Goal: Complete application form: Complete application form

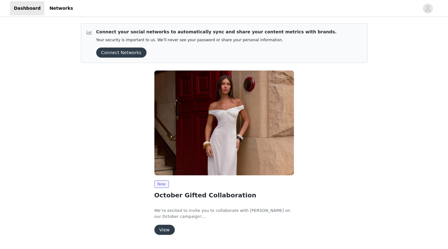
click at [164, 228] on button "View" at bounding box center [164, 229] width 20 height 10
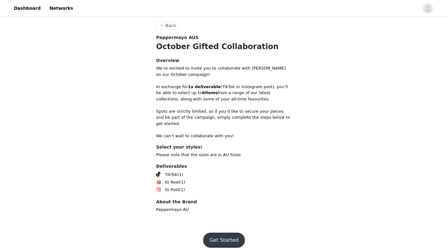
scroll to position [114, 0]
click at [227, 235] on button "Get Started" at bounding box center [224, 240] width 42 height 15
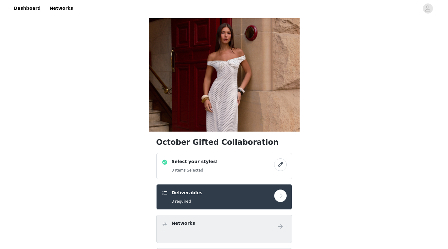
click at [209, 198] on div "Deliverables 3 required" at bounding box center [218, 196] width 113 height 15
click at [240, 165] on div "Select your styles! 0 Items Selected" at bounding box center [218, 165] width 113 height 15
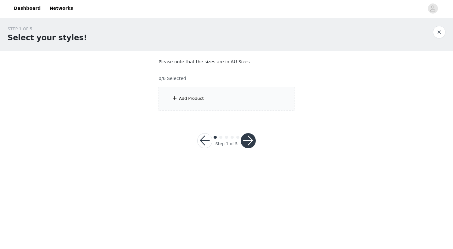
click at [205, 94] on div "Add Product" at bounding box center [226, 99] width 136 height 24
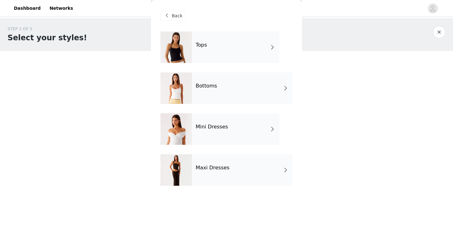
click at [221, 54] on div "Tops" at bounding box center [235, 46] width 87 height 31
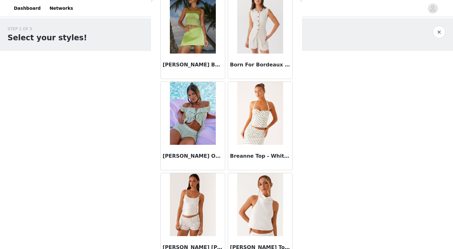
scroll to position [713, 0]
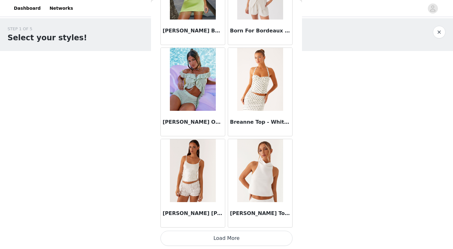
click at [230, 238] on button "Load More" at bounding box center [226, 237] width 132 height 15
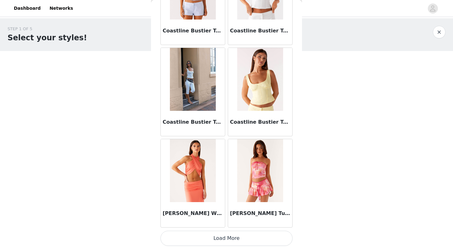
scroll to position [1624, 0]
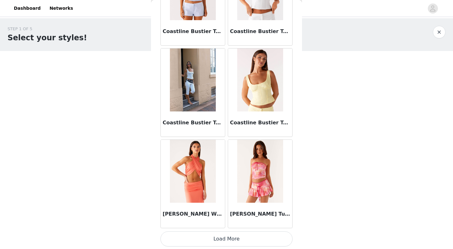
click at [220, 241] on button "Load More" at bounding box center [226, 238] width 132 height 15
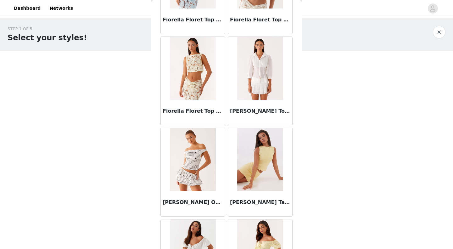
scroll to position [2532, 0]
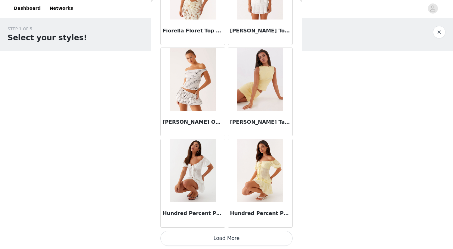
click at [222, 237] on button "Load More" at bounding box center [226, 237] width 132 height 15
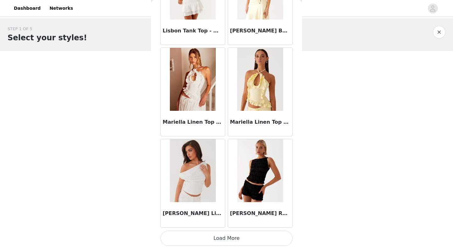
scroll to position [3448, 0]
click at [191, 172] on img at bounding box center [193, 170] width 46 height 63
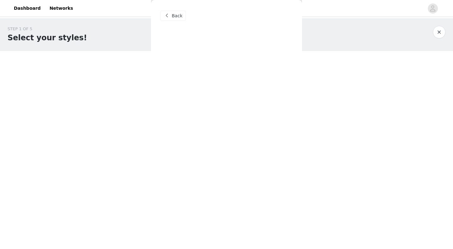
scroll to position [0, 0]
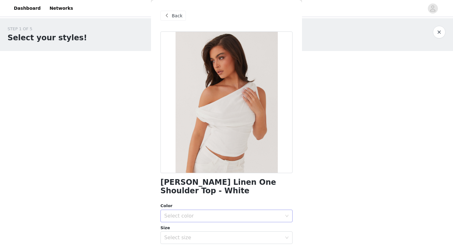
click at [214, 217] on div "Select color" at bounding box center [223, 215] width 118 height 6
click at [191, 228] on li "White" at bounding box center [223, 229] width 127 height 10
click at [190, 240] on div "Select size" at bounding box center [223, 237] width 118 height 6
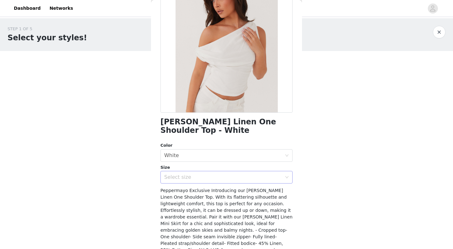
click at [226, 179] on div "Select size" at bounding box center [223, 177] width 118 height 6
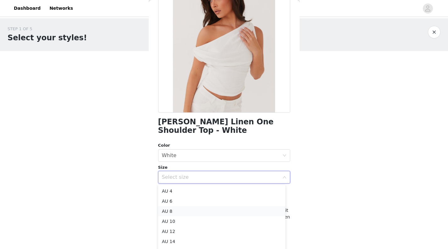
click at [192, 212] on li "AU 8" at bounding box center [221, 211] width 127 height 10
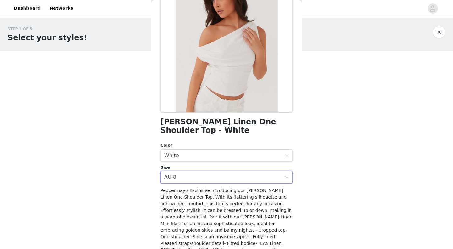
scroll to position [91, 0]
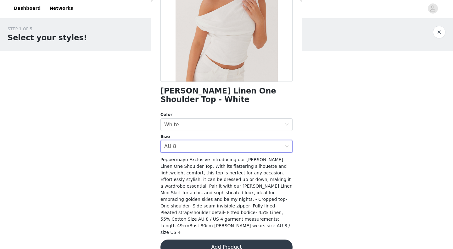
click at [200, 239] on button "Add Product" at bounding box center [226, 246] width 132 height 15
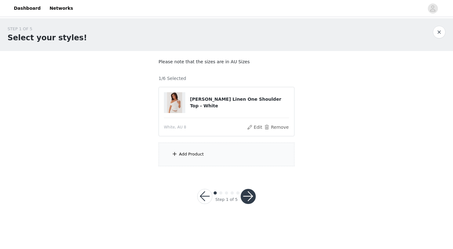
click at [218, 156] on div "Add Product" at bounding box center [226, 154] width 136 height 24
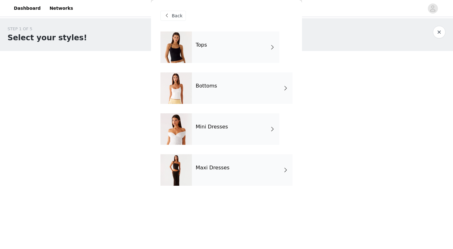
click at [237, 41] on div "Tops" at bounding box center [235, 46] width 87 height 31
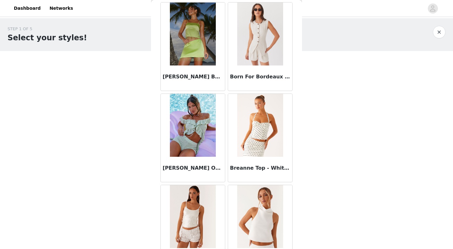
scroll to position [713, 0]
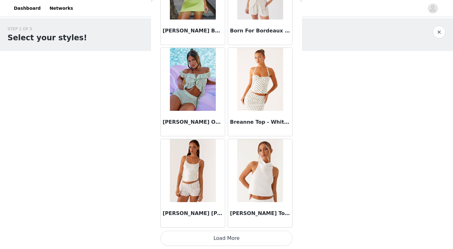
click at [234, 234] on button "Load More" at bounding box center [226, 237] width 132 height 15
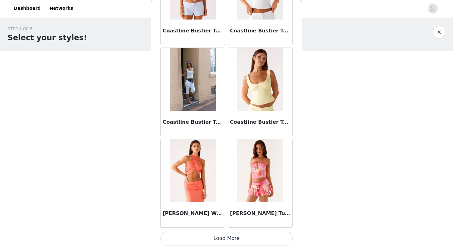
click at [235, 242] on button "Load More" at bounding box center [226, 237] width 132 height 15
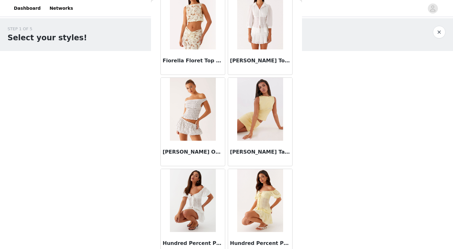
scroll to position [2536, 0]
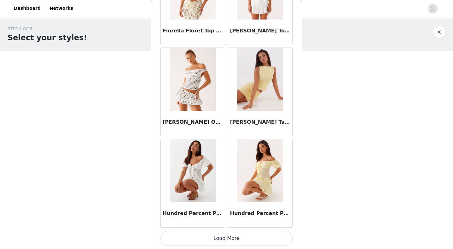
click at [235, 242] on button "Load More" at bounding box center [226, 237] width 132 height 15
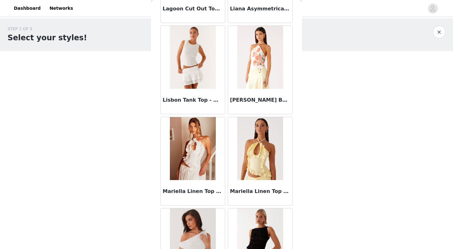
scroll to position [3448, 0]
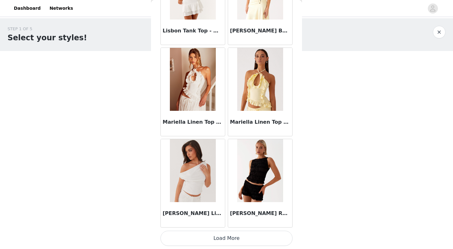
click at [223, 238] on button "Load More" at bounding box center [226, 237] width 132 height 15
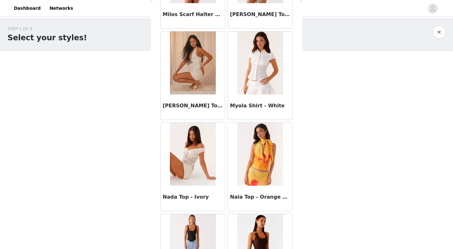
scroll to position [3829, 0]
click at [186, 190] on div "Nada Top - Ivory" at bounding box center [193, 197] width 64 height 25
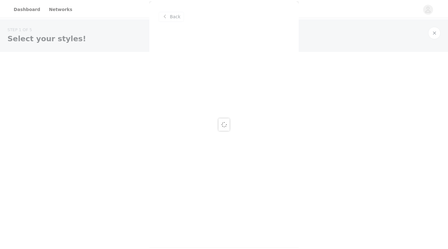
scroll to position [0, 0]
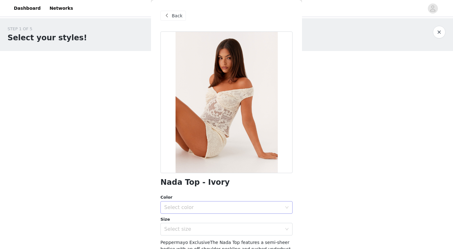
click at [190, 210] on div "Select color" at bounding box center [224, 207] width 120 height 12
click at [190, 221] on li "Ivory" at bounding box center [223, 221] width 127 height 10
click at [190, 230] on div "Select size" at bounding box center [223, 229] width 118 height 6
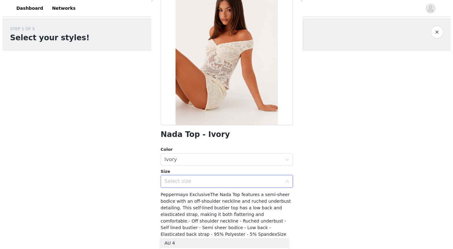
scroll to position [49, 0]
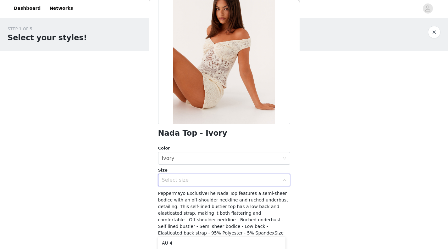
click at [224, 179] on div "Select size" at bounding box center [221, 180] width 118 height 6
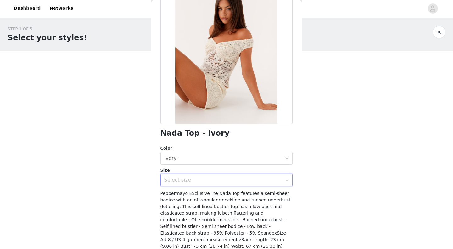
click at [224, 179] on div "Select size" at bounding box center [223, 180] width 118 height 6
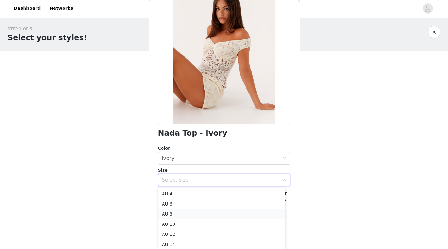
click at [180, 214] on li "AU 8" at bounding box center [221, 214] width 127 height 10
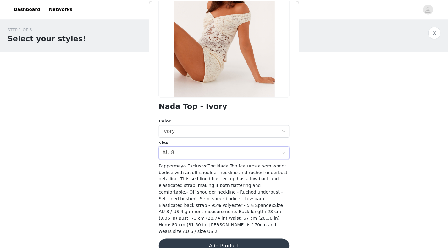
scroll to position [76, 0]
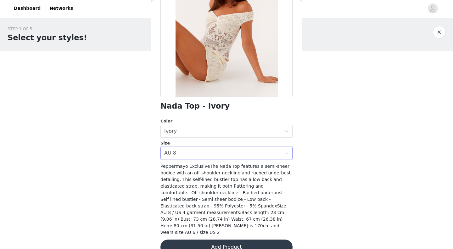
click at [190, 239] on button "Add Product" at bounding box center [226, 246] width 132 height 15
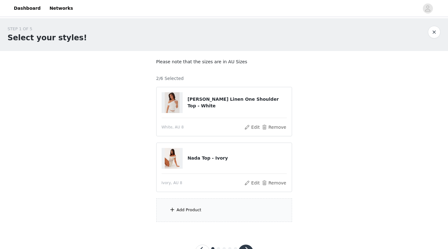
click at [203, 209] on div "Add Product" at bounding box center [224, 210] width 136 height 24
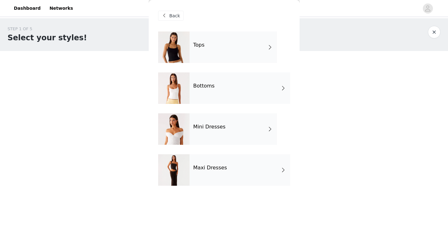
click at [207, 134] on div "Mini Dresses" at bounding box center [233, 128] width 87 height 31
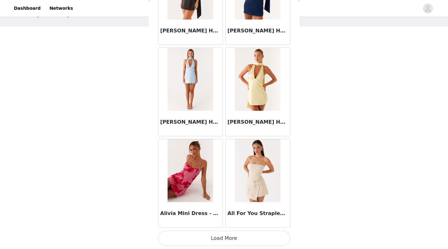
scroll to position [25, 0]
click at [204, 236] on button "Load More" at bounding box center [224, 237] width 132 height 15
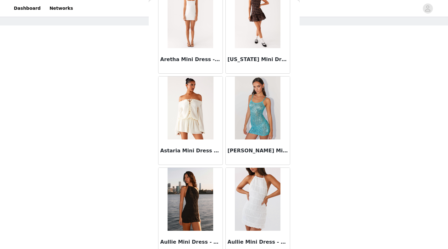
scroll to position [1625, 0]
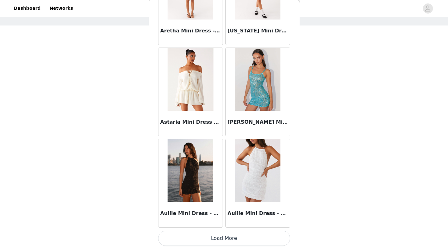
click at [209, 240] on button "Load More" at bounding box center [224, 237] width 132 height 15
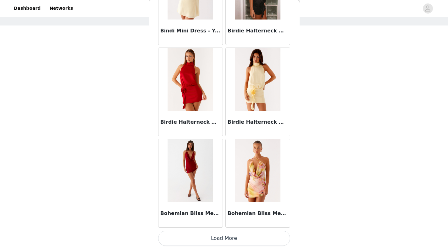
click at [250, 244] on button "Load More" at bounding box center [224, 237] width 132 height 15
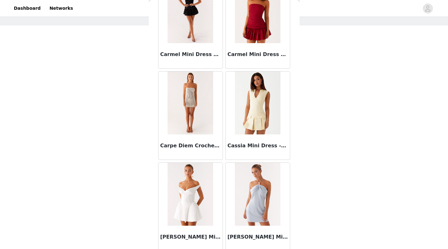
scroll to position [3242, 0]
click at [202, 125] on img at bounding box center [191, 102] width 46 height 63
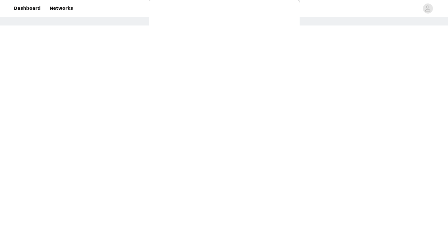
scroll to position [0, 0]
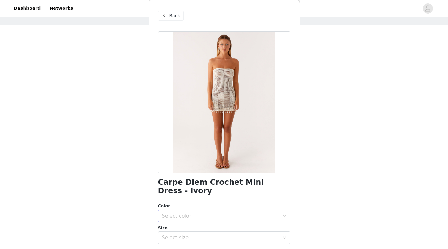
click at [223, 218] on div "Select color" at bounding box center [221, 215] width 118 height 6
click at [208, 231] on li "Ivory" at bounding box center [221, 229] width 127 height 10
click at [213, 238] on div "Select size" at bounding box center [221, 237] width 118 height 6
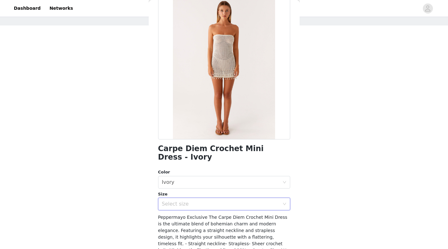
scroll to position [55, 0]
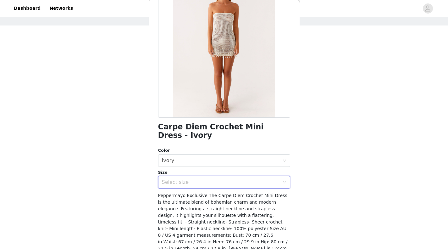
click at [213, 182] on div "Select size" at bounding box center [221, 182] width 118 height 6
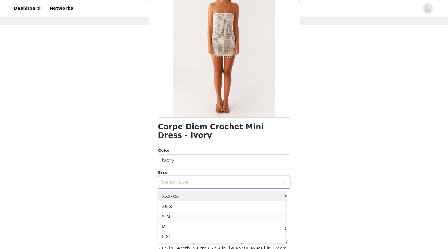
click at [196, 221] on li "S-M" at bounding box center [221, 216] width 127 height 10
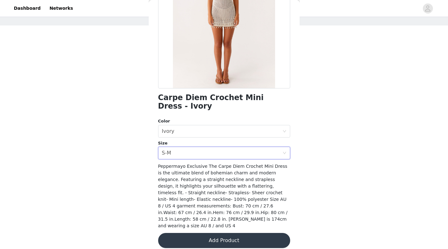
scroll to position [84, 0]
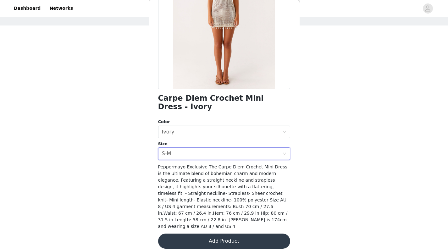
click at [220, 240] on button "Add Product" at bounding box center [224, 240] width 132 height 15
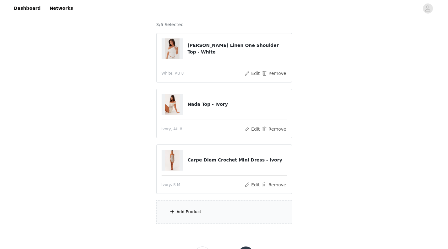
scroll to position [66, 0]
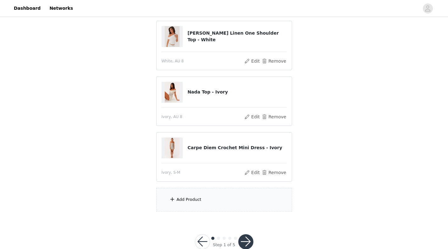
click at [215, 205] on div "Add Product" at bounding box center [224, 200] width 136 height 24
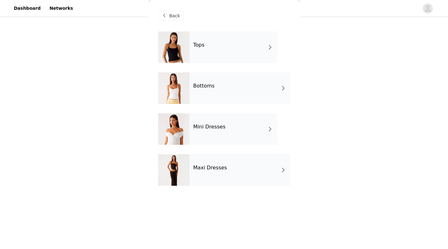
click at [241, 129] on div "Mini Dresses" at bounding box center [233, 128] width 87 height 31
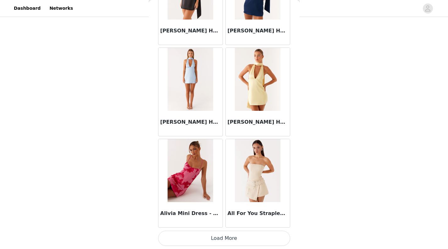
click at [231, 242] on button "Load More" at bounding box center [224, 237] width 132 height 15
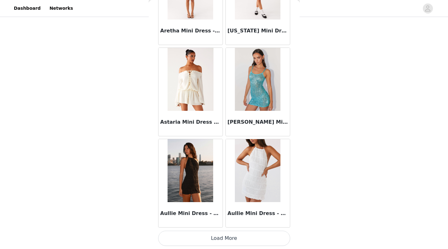
scroll to position [81, 0]
click at [233, 242] on button "Load More" at bounding box center [224, 237] width 132 height 15
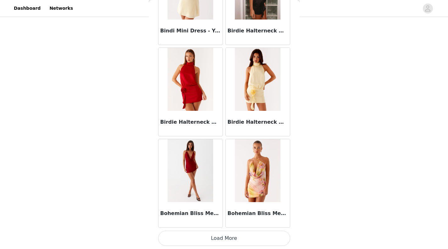
click at [230, 243] on button "Load More" at bounding box center [224, 237] width 132 height 15
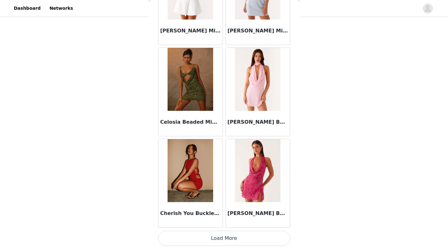
click at [230, 245] on button "Load More" at bounding box center [224, 237] width 132 height 15
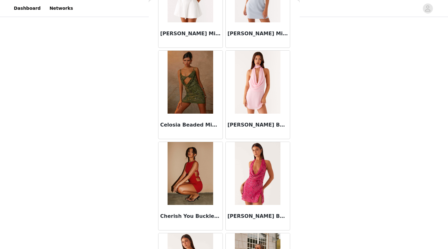
scroll to position [3448, 0]
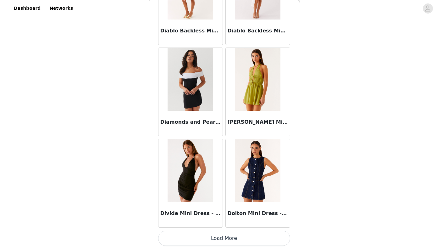
click at [252, 240] on button "Load More" at bounding box center [224, 237] width 132 height 15
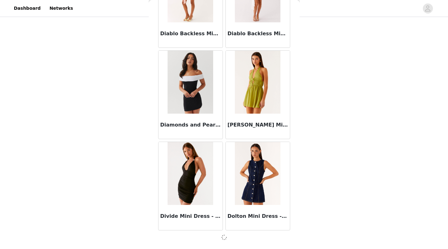
scroll to position [4357, 0]
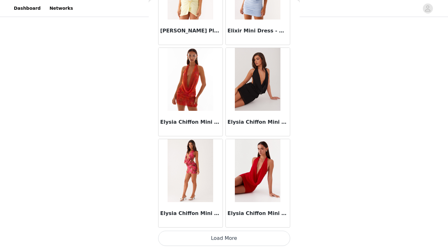
click at [250, 238] on button "Load More" at bounding box center [224, 237] width 132 height 15
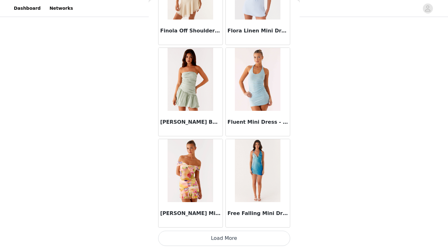
click at [247, 244] on button "Load More" at bounding box center [224, 237] width 132 height 15
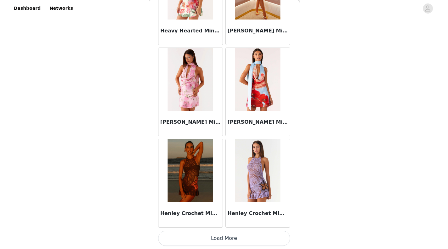
click at [248, 241] on button "Load More" at bounding box center [224, 237] width 132 height 15
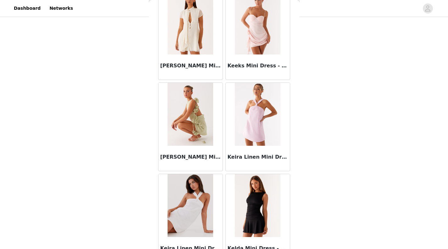
scroll to position [8006, 0]
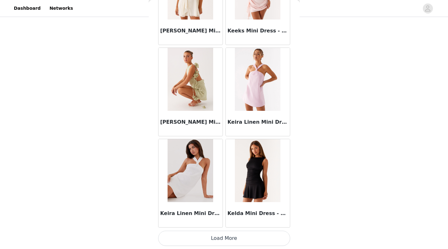
click at [250, 239] on button "Load More" at bounding box center [224, 237] width 132 height 15
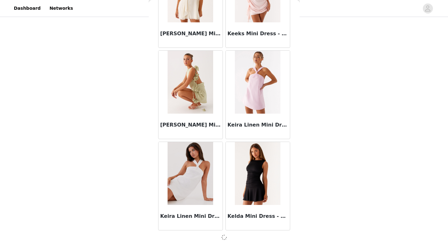
scroll to position [8003, 0]
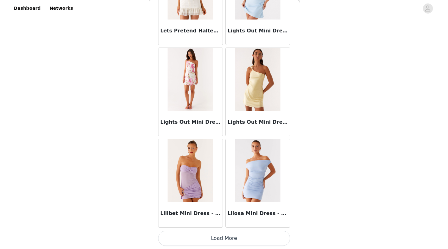
click at [251, 240] on button "Load More" at bounding box center [224, 237] width 132 height 15
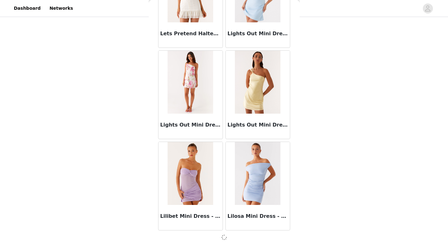
scroll to position [8915, 0]
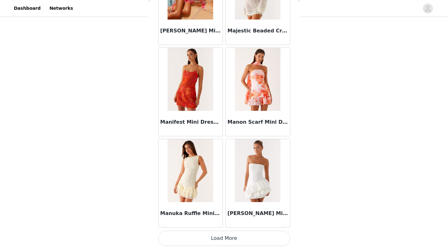
click at [254, 244] on button "Load More" at bounding box center [224, 237] width 132 height 15
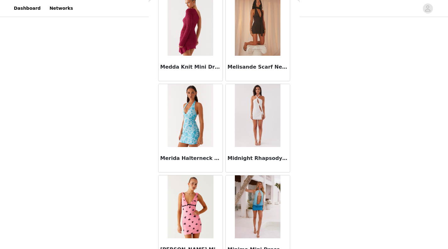
scroll to position [10340, 0]
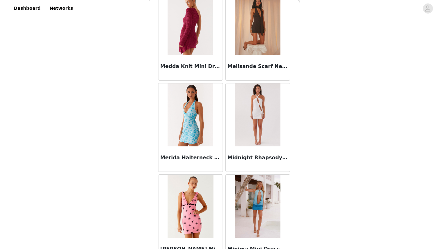
click at [258, 130] on img at bounding box center [258, 114] width 46 height 63
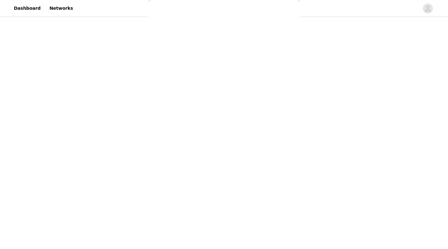
scroll to position [0, 0]
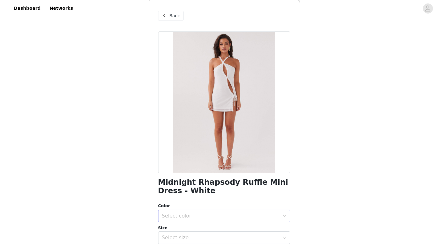
click at [248, 217] on div "Select color" at bounding box center [221, 215] width 118 height 6
click at [222, 230] on li "White" at bounding box center [221, 229] width 127 height 10
click at [227, 239] on div "Select size" at bounding box center [221, 237] width 118 height 6
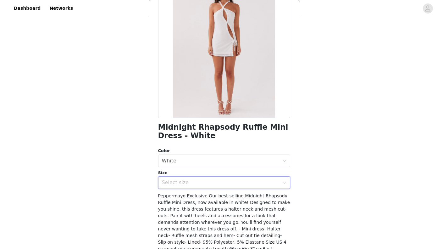
scroll to position [55, 0]
click at [230, 184] on div "Select size" at bounding box center [221, 182] width 118 height 6
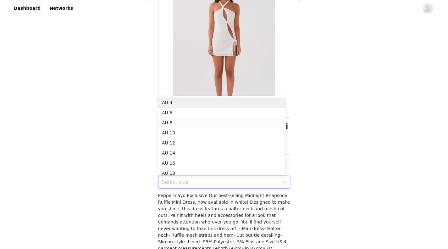
click at [199, 126] on li "AU 8" at bounding box center [221, 123] width 127 height 10
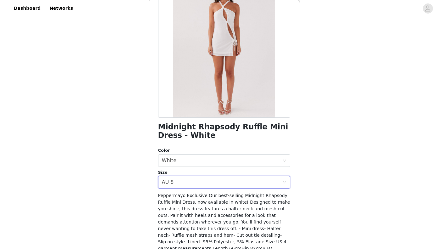
scroll to position [85, 0]
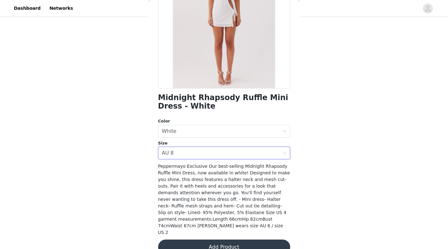
click at [221, 239] on button "Add Product" at bounding box center [224, 246] width 132 height 15
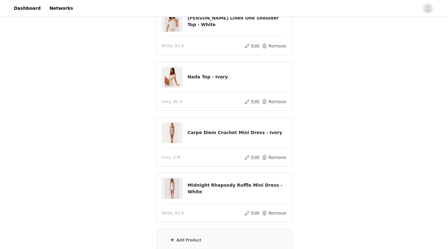
click at [218, 239] on div "Add Product" at bounding box center [224, 240] width 136 height 24
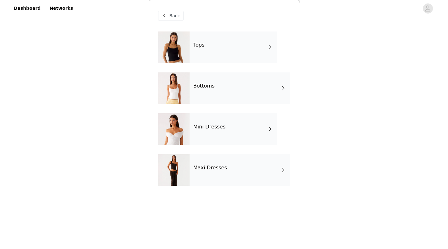
scroll to position [54, 0]
click at [233, 91] on div "Bottoms" at bounding box center [240, 87] width 101 height 31
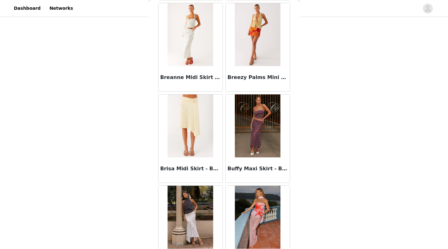
scroll to position [713, 0]
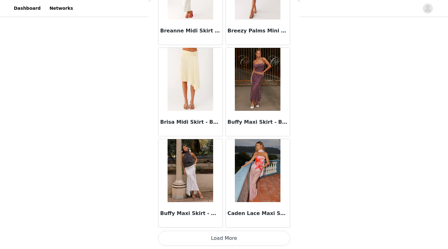
click at [218, 241] on button "Load More" at bounding box center [224, 237] width 132 height 15
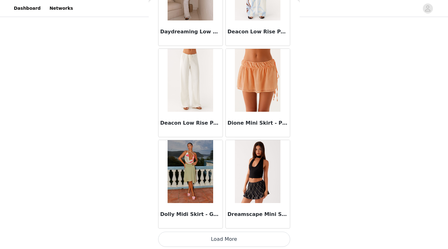
scroll to position [1625, 0]
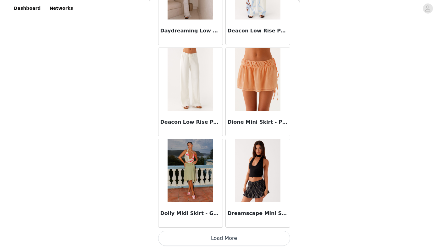
click at [218, 240] on button "Load More" at bounding box center [224, 237] width 132 height 15
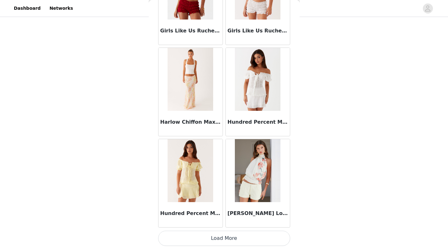
click at [218, 240] on button "Load More" at bounding box center [224, 237] width 132 height 15
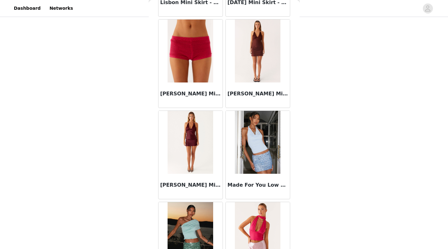
scroll to position [3448, 0]
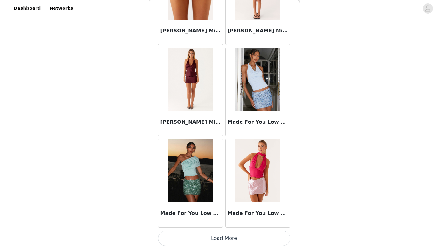
click at [229, 240] on button "Load More" at bounding box center [224, 237] width 132 height 15
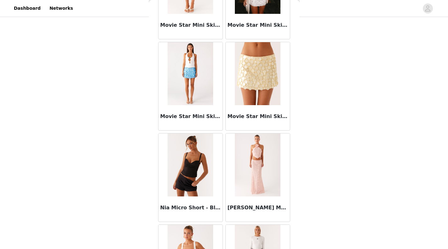
scroll to position [4261, 0]
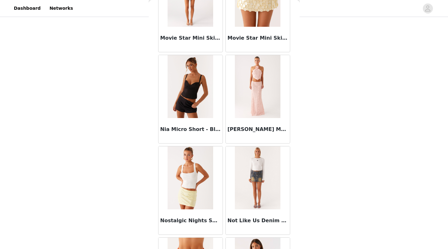
click at [190, 97] on img at bounding box center [191, 86] width 46 height 63
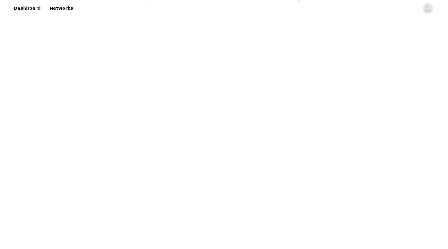
scroll to position [0, 0]
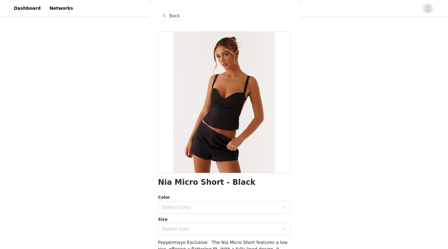
click at [206, 213] on div "Color Select color Size Select size" at bounding box center [224, 214] width 132 height 41
click at [198, 207] on div "Select color" at bounding box center [221, 207] width 118 height 6
click at [181, 218] on li "Black" at bounding box center [221, 221] width 127 height 10
click at [181, 226] on div "Select size" at bounding box center [221, 229] width 118 height 6
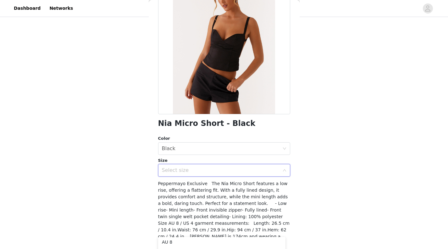
scroll to position [60, 0]
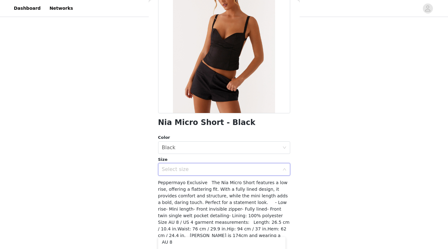
click at [209, 171] on div "Select size" at bounding box center [221, 169] width 118 height 6
click at [208, 175] on div "Nia Micro Short - Black Color Select color Black Size Select size Peppermayo Ex…" at bounding box center [224, 122] width 132 height 300
click at [209, 172] on div "Select size" at bounding box center [221, 169] width 118 height 6
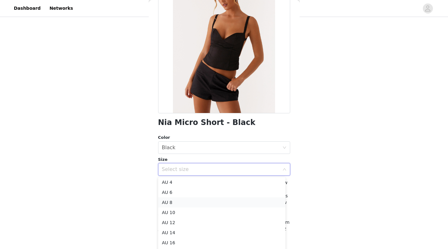
click at [188, 202] on li "AU 8" at bounding box center [221, 202] width 127 height 10
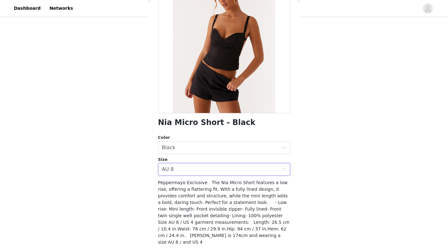
scroll to position [76, 0]
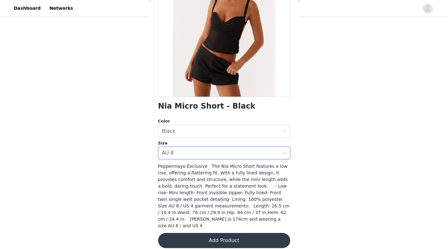
click at [195, 233] on button "Add Product" at bounding box center [224, 240] width 132 height 15
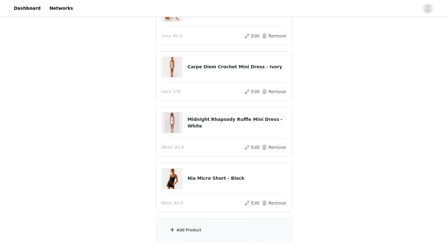
scroll to position [147, 0]
click at [197, 233] on div "Add Product" at bounding box center [224, 230] width 136 height 24
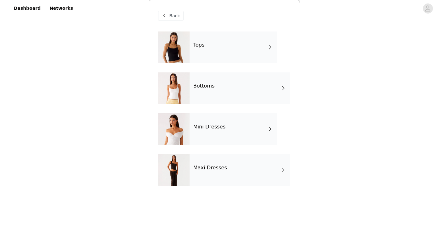
click at [238, 80] on div "Bottoms" at bounding box center [240, 87] width 101 height 31
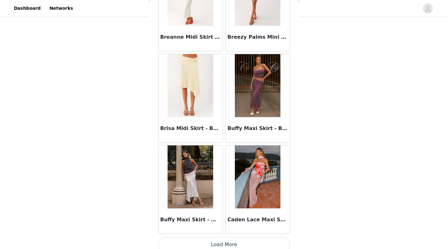
scroll to position [713, 0]
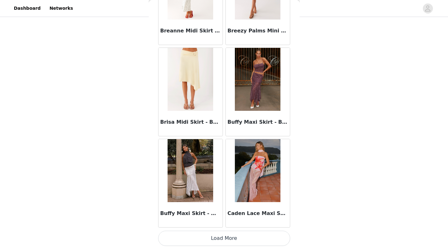
click at [221, 235] on button "Load More" at bounding box center [224, 237] width 132 height 15
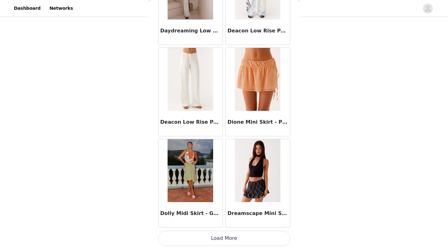
scroll to position [155, 0]
click at [224, 244] on button "Load More" at bounding box center [224, 237] width 132 height 15
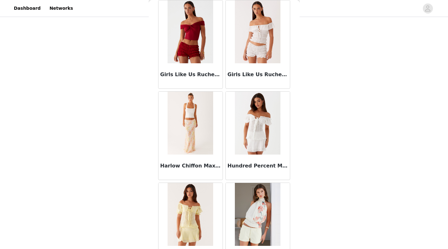
scroll to position [2536, 0]
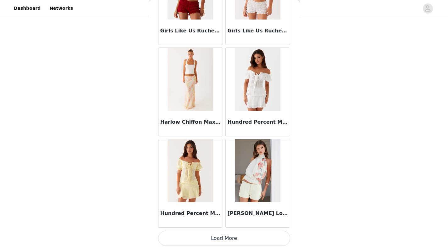
click at [222, 241] on button "Load More" at bounding box center [224, 237] width 132 height 15
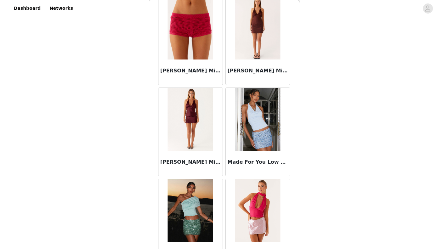
scroll to position [3448, 0]
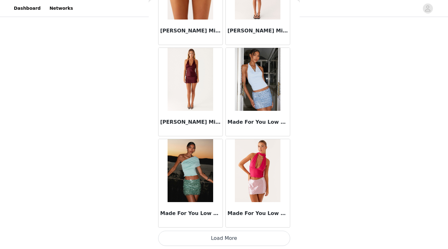
click at [224, 237] on button "Load More" at bounding box center [224, 237] width 132 height 15
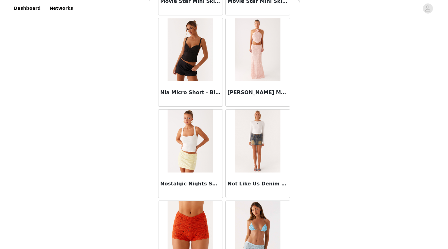
scroll to position [4360, 0]
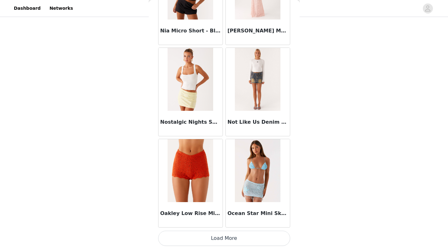
click at [224, 237] on button "Load More" at bounding box center [224, 237] width 132 height 15
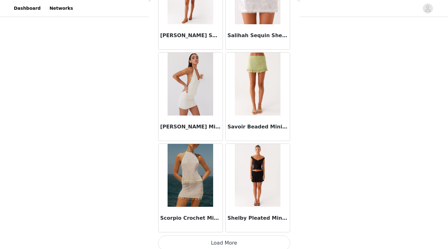
scroll to position [5271, 0]
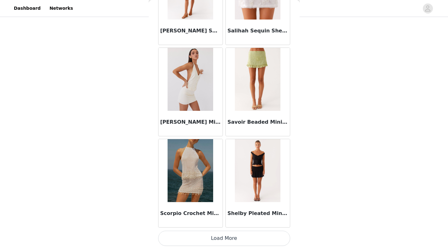
click at [225, 241] on button "Load More" at bounding box center [224, 237] width 132 height 15
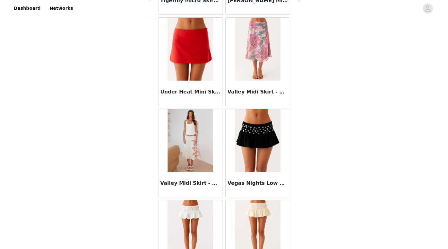
scroll to position [6183, 0]
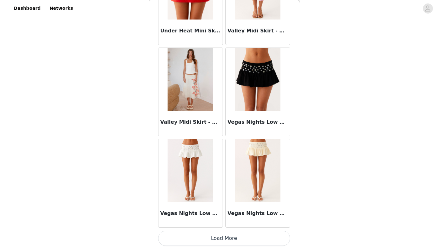
click at [228, 243] on button "Load More" at bounding box center [224, 237] width 132 height 15
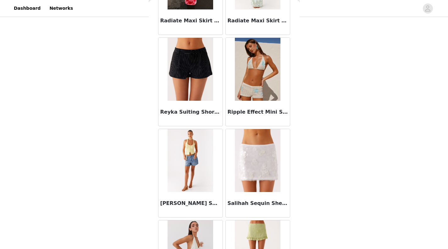
scroll to position [5098, 0]
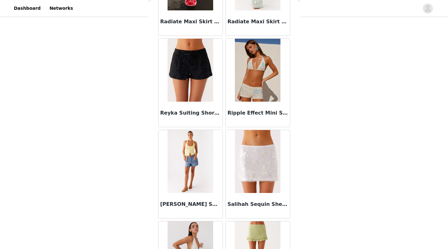
click at [192, 168] on img at bounding box center [191, 161] width 46 height 63
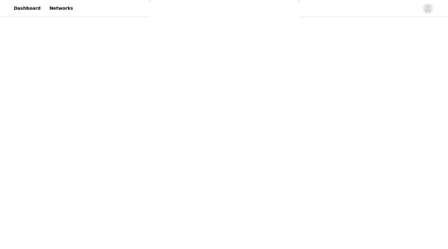
scroll to position [0, 0]
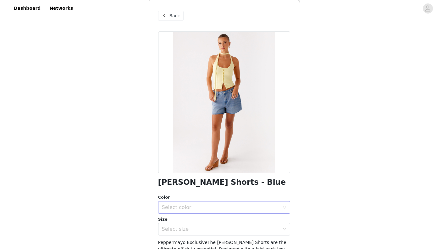
click at [229, 206] on div "Select color" at bounding box center [221, 207] width 118 height 6
click at [193, 223] on li "Blue" at bounding box center [221, 221] width 127 height 10
click at [194, 231] on div "Select size" at bounding box center [221, 229] width 118 height 6
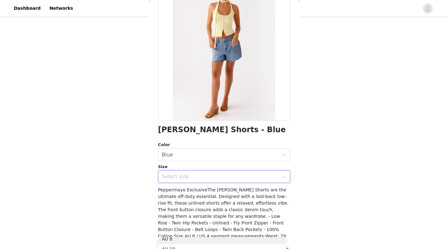
scroll to position [21, 0]
click at [184, 239] on li "AU 8" at bounding box center [221, 242] width 127 height 10
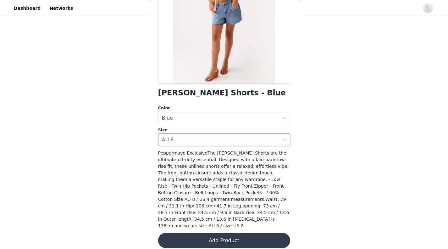
click at [212, 233] on button "Add Product" at bounding box center [224, 240] width 132 height 15
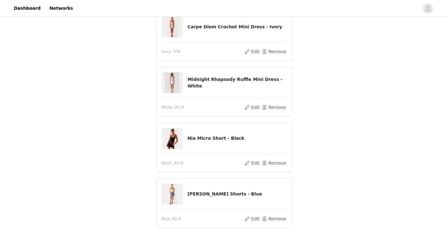
scroll to position [214, 0]
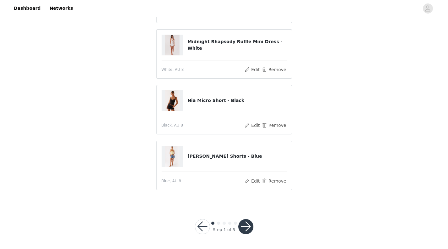
click at [245, 230] on button "button" at bounding box center [245, 226] width 15 height 15
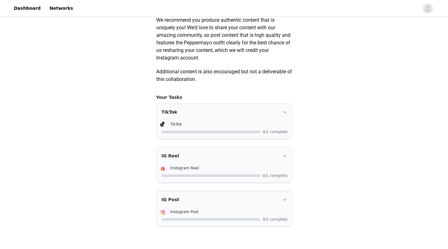
scroll to position [336, 0]
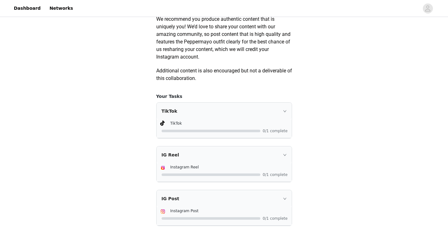
click at [287, 117] on div "TikTok" at bounding box center [224, 110] width 135 height 17
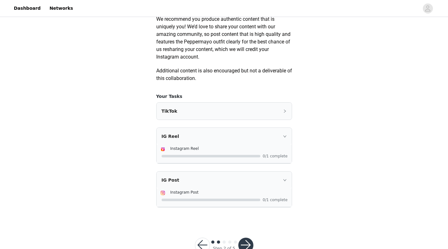
click at [284, 113] on icon "icon: right" at bounding box center [285, 111] width 4 height 4
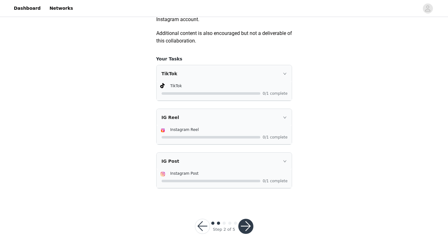
scroll to position [381, 0]
click at [234, 179] on div at bounding box center [225, 180] width 126 height 7
click at [249, 226] on button "button" at bounding box center [245, 225] width 15 height 15
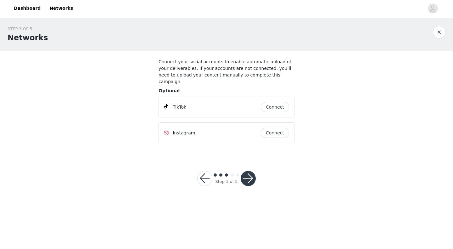
click at [279, 102] on button "Connect" at bounding box center [275, 107] width 28 height 10
click at [251, 174] on button "button" at bounding box center [247, 178] width 15 height 15
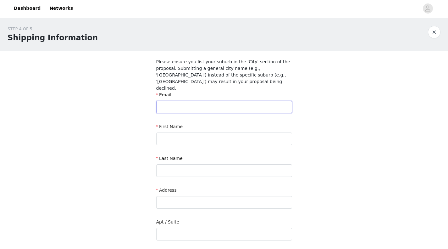
click at [221, 101] on input "text" at bounding box center [224, 107] width 136 height 13
type input "taylahledingham@gmail.com"
click at [217, 132] on input "text" at bounding box center [224, 138] width 136 height 13
type input "Taylah"
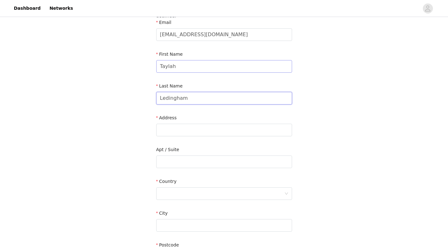
scroll to position [84, 0]
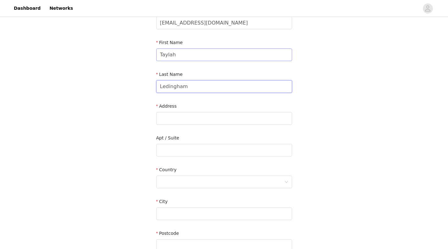
type input "Ledingham"
type input "47 Minley Crescent"
click at [196, 176] on div at bounding box center [222, 182] width 124 height 12
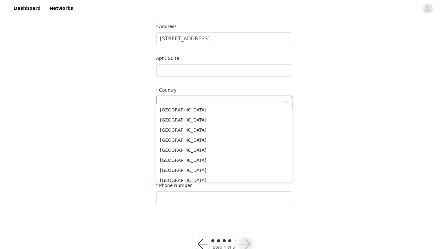
scroll to position [0, 0]
type input "Aust"
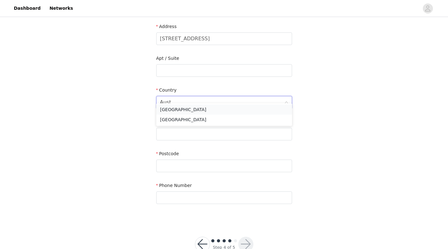
click at [185, 107] on li "Australia" at bounding box center [224, 109] width 136 height 10
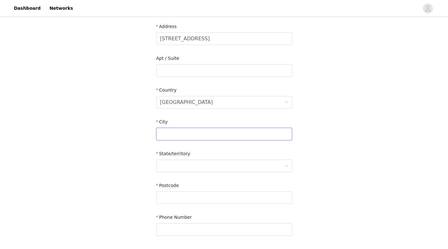
click at [186, 129] on input "text" at bounding box center [224, 134] width 136 height 13
type input "East Ballina"
click at [189, 163] on div at bounding box center [222, 166] width 124 height 12
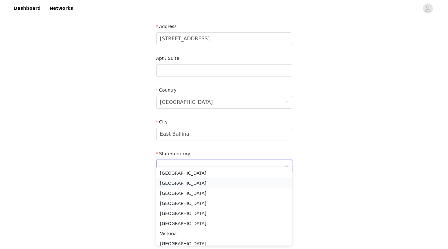
click at [186, 180] on li "New South Wales" at bounding box center [224, 183] width 136 height 10
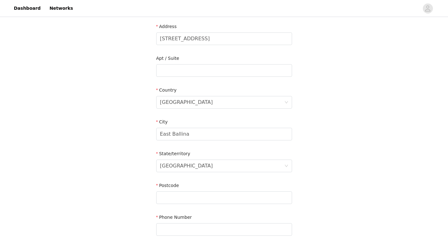
scroll to position [206, 0]
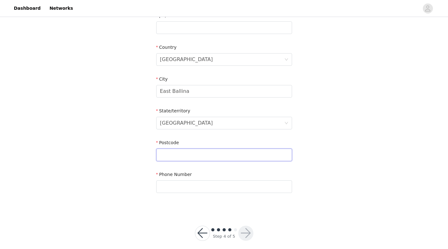
click at [187, 148] on input "text" at bounding box center [224, 154] width 136 height 13
type input "2478"
click at [187, 182] on input "text" at bounding box center [224, 186] width 136 height 13
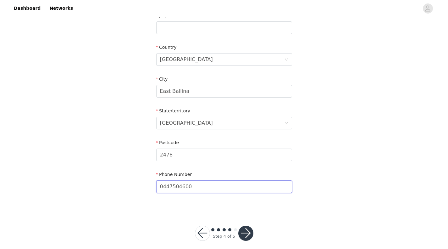
type input "0447504600"
click at [244, 229] on button "button" at bounding box center [245, 232] width 15 height 15
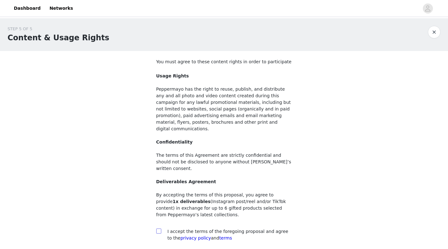
click at [158, 228] on input "checkbox" at bounding box center [158, 230] width 4 height 4
checkbox input "true"
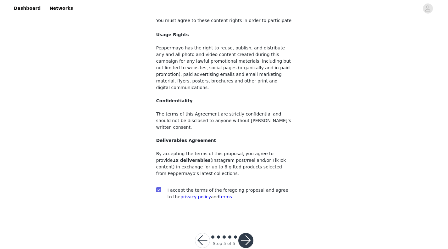
scroll to position [42, 0]
click at [245, 232] on button "button" at bounding box center [245, 239] width 15 height 15
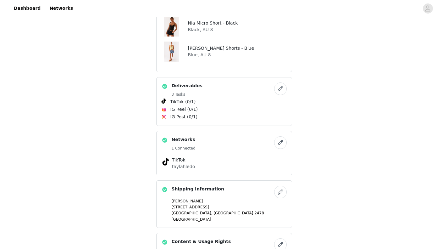
scroll to position [259, 0]
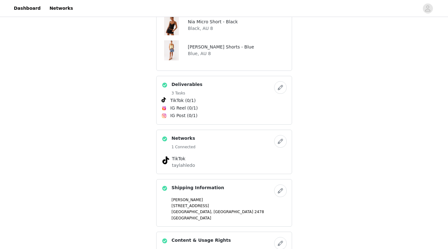
click at [280, 139] on button "button" at bounding box center [280, 141] width 13 height 13
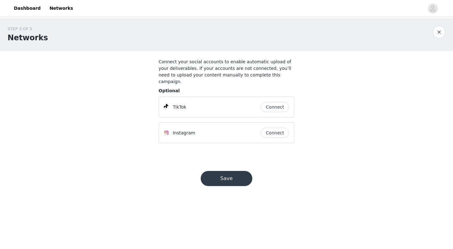
click at [223, 176] on button "Save" at bounding box center [227, 178] width 52 height 15
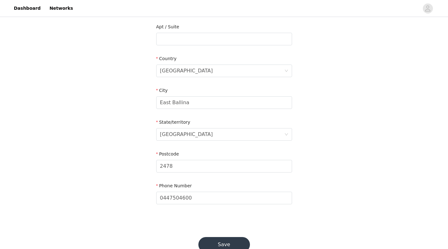
scroll to position [206, 0]
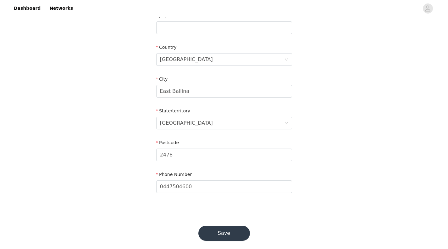
click at [234, 226] on button "Save" at bounding box center [224, 232] width 52 height 15
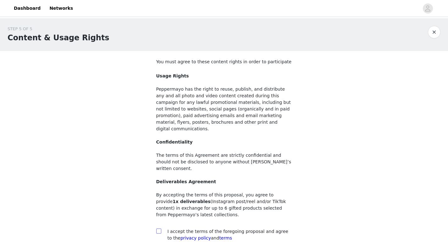
click at [157, 228] on input "checkbox" at bounding box center [158, 230] width 4 height 4
checkbox input "true"
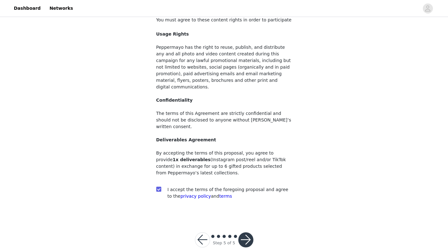
click at [244, 232] on button "button" at bounding box center [245, 239] width 15 height 15
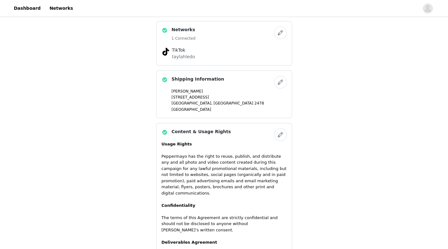
scroll to position [464, 0]
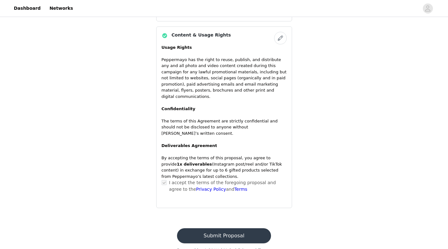
click at [248, 228] on button "Submit Proposal" at bounding box center [224, 235] width 94 height 15
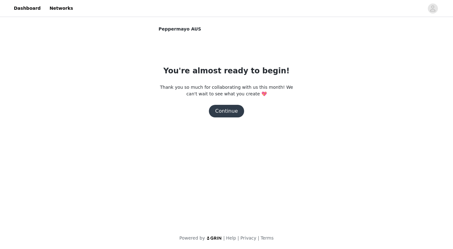
click at [231, 110] on button "Continue" at bounding box center [226, 111] width 35 height 13
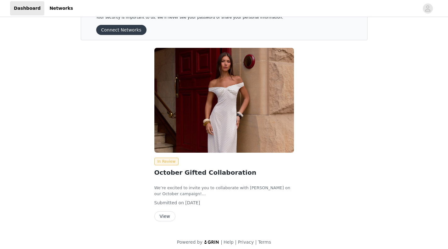
scroll to position [26, 0]
